Goal: Answer question/provide support: Share knowledge or assist other users

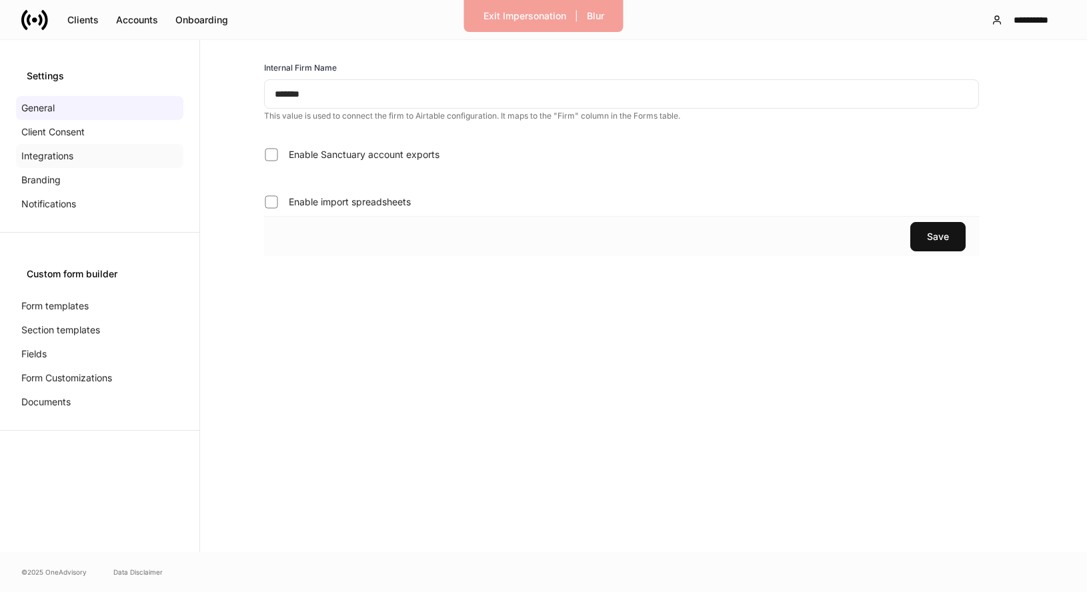
click at [38, 157] on p "Integrations" at bounding box center [47, 155] width 52 height 13
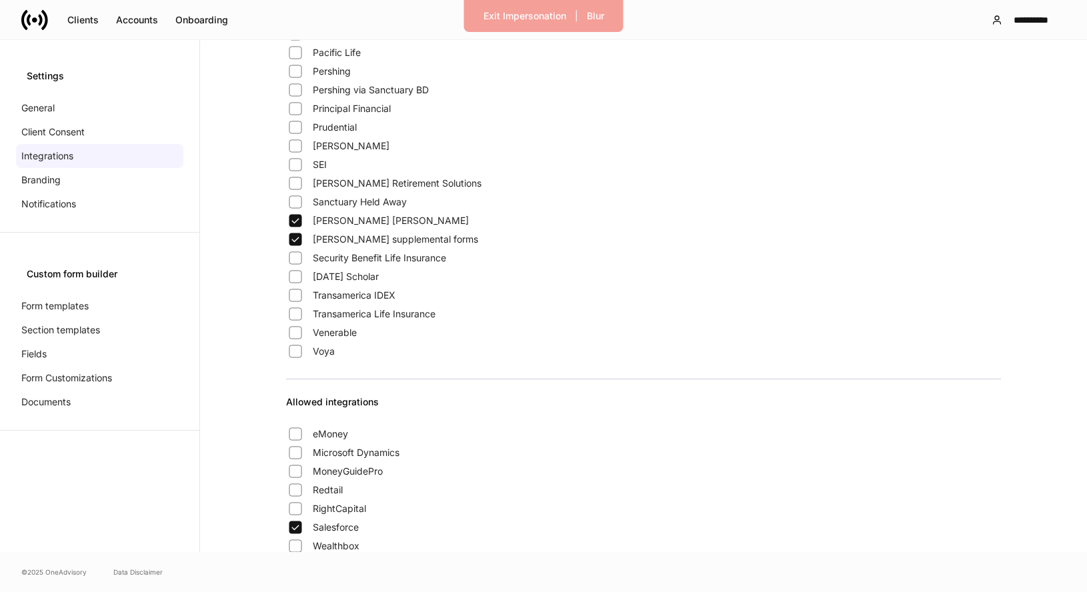
scroll to position [1080, 0]
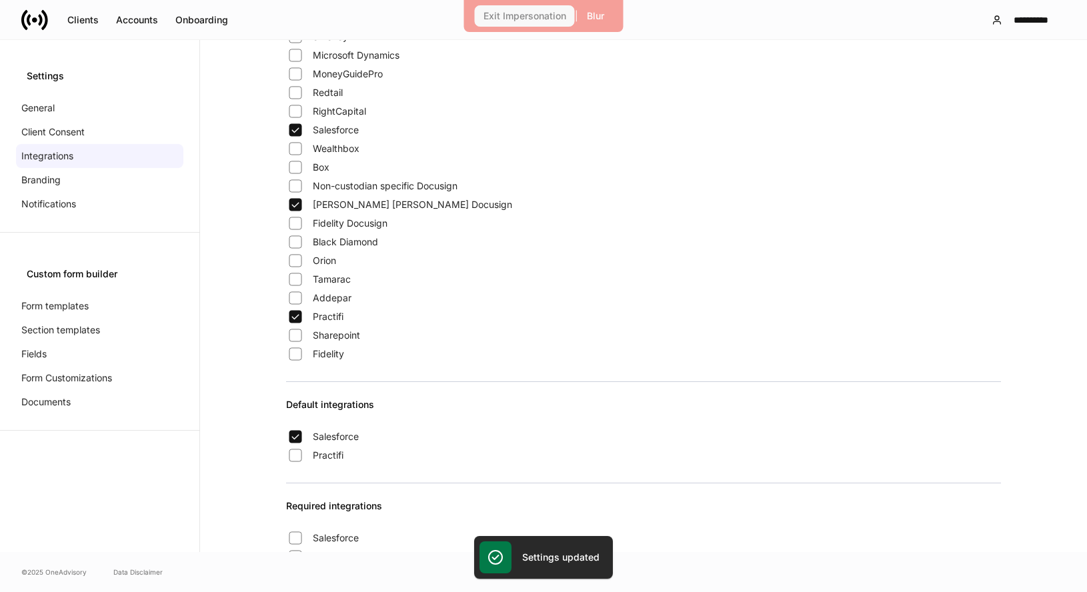
click at [555, 17] on div "Exit Impersonation" at bounding box center [524, 15] width 83 height 9
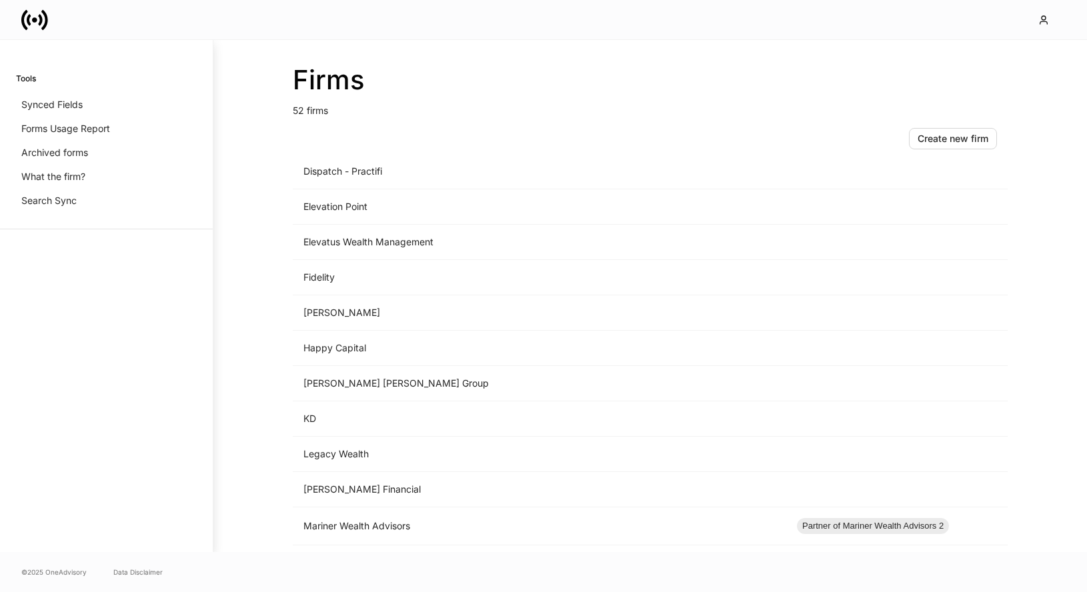
scroll to position [920, 0]
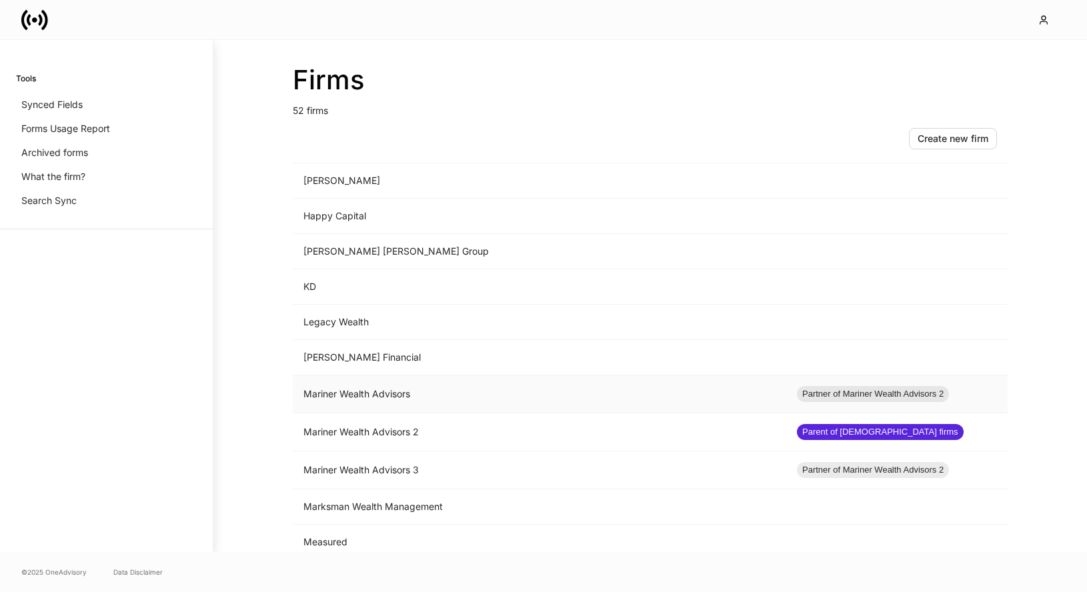
click at [445, 404] on td "Mariner Wealth Advisors" at bounding box center [539, 394] width 493 height 38
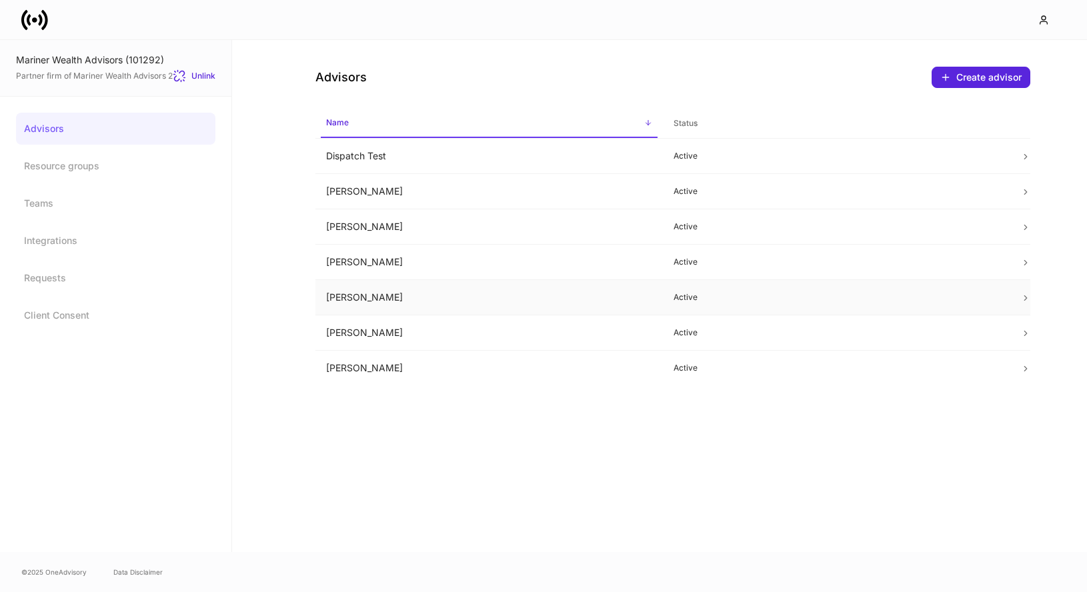
click at [377, 291] on td "[PERSON_NAME]" at bounding box center [488, 297] width 347 height 35
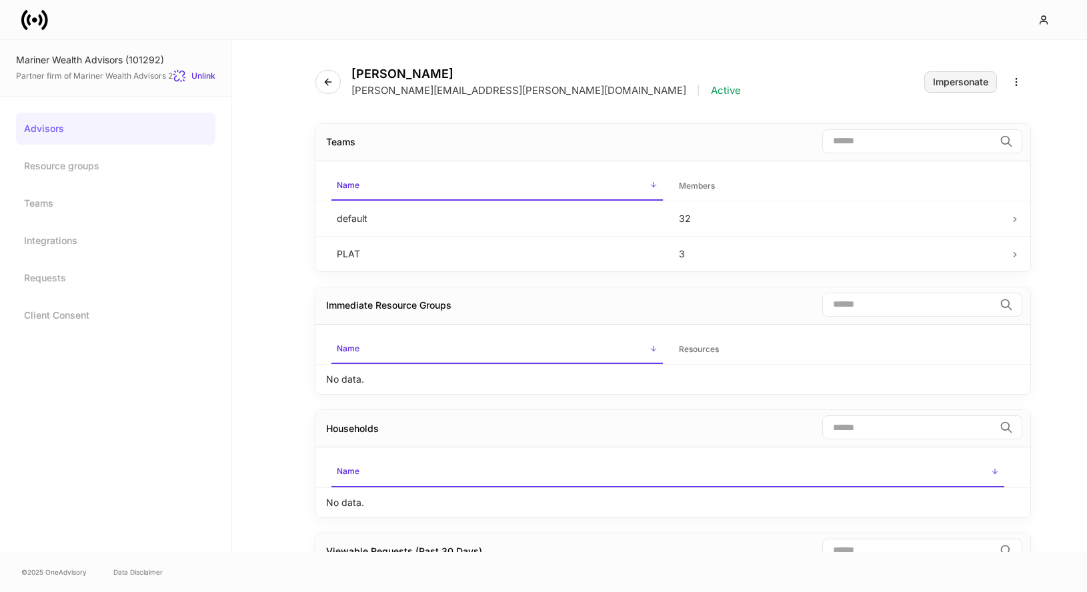
click at [954, 89] on button "Impersonate" at bounding box center [960, 81] width 73 height 21
